Goal: Task Accomplishment & Management: Use online tool/utility

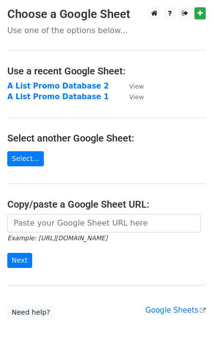
click at [57, 248] on form "Example: [URL][DOMAIN_NAME] Next" at bounding box center [106, 241] width 198 height 55
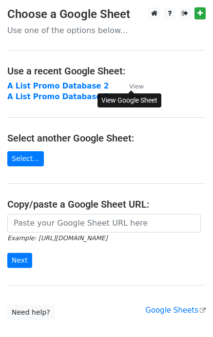
click at [137, 86] on small "View" at bounding box center [136, 86] width 15 height 7
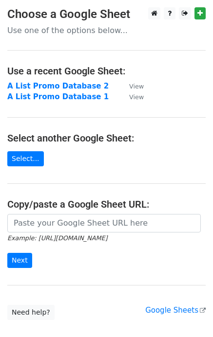
click at [175, 80] on main "Choose a Google Sheet Use one of the options below... Use a recent Google Sheet…" at bounding box center [106, 163] width 213 height 313
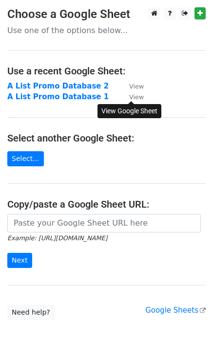
click at [135, 97] on small "View" at bounding box center [136, 96] width 15 height 7
click at [65, 96] on strong "A List Promo Database 1" at bounding box center [57, 96] width 101 height 9
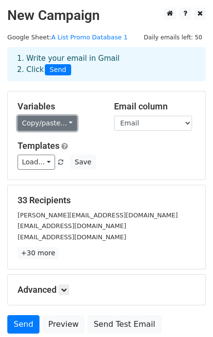
click at [65, 122] on link "Copy/paste..." at bounding box center [47, 123] width 59 height 15
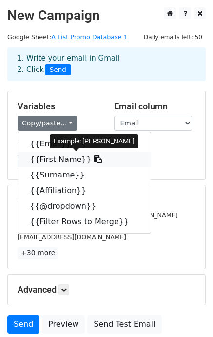
click at [63, 160] on link "{{First Name}}" at bounding box center [84, 160] width 132 height 16
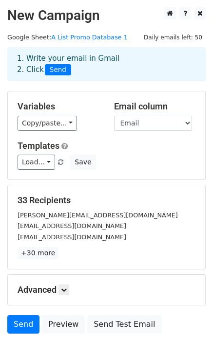
click at [100, 193] on div "33 Recipients clintlee@ymail.com dannyhowells@mac.com davidkhanjian@gmail.com +…" at bounding box center [106, 227] width 197 height 84
click at [47, 164] on link "Load..." at bounding box center [36, 162] width 37 height 15
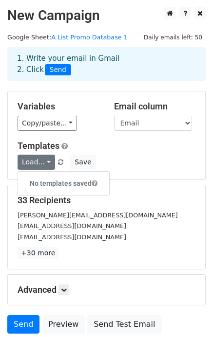
click at [99, 143] on h5 "Templates" at bounding box center [107, 146] width 178 height 11
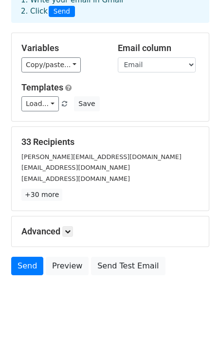
scroll to position [60, 0]
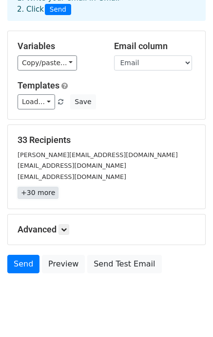
click at [46, 195] on link "+30 more" at bounding box center [38, 193] width 41 height 12
click at [0, 0] on div "landikhanlandikhan@gmail.com" at bounding box center [0, 0] width 0 height 0
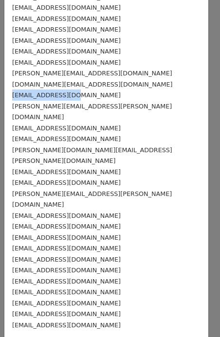
scroll to position [112, 0]
